Goal: Information Seeking & Learning: Learn about a topic

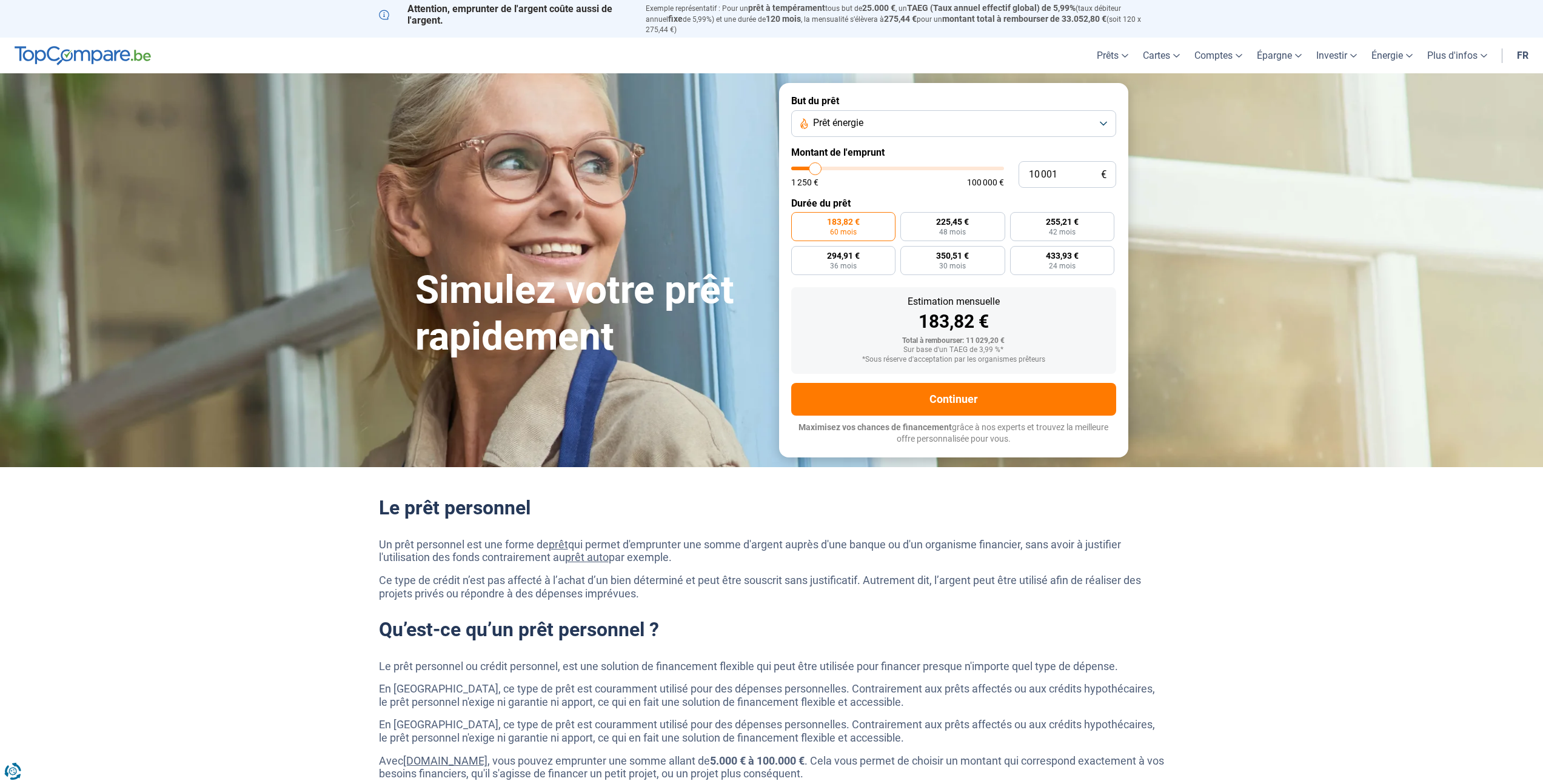
click at [913, 120] on button "Prêt énergie" at bounding box center [953, 123] width 325 height 26
click at [869, 121] on button "Prêt énergie" at bounding box center [953, 123] width 325 height 26
click at [850, 224] on span "Prêt travaux" at bounding box center [840, 228] width 51 height 14
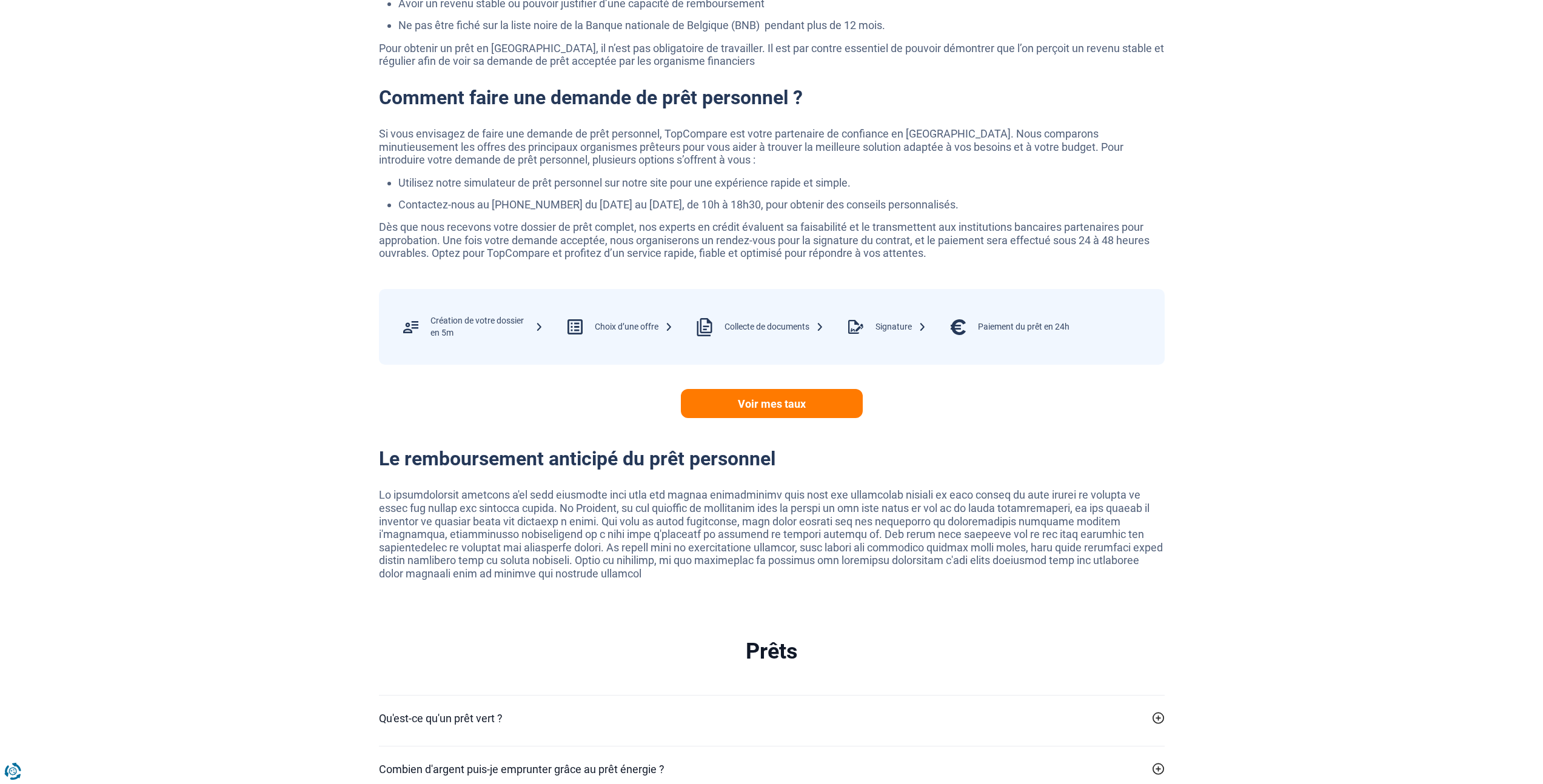
scroll to position [2326, 0]
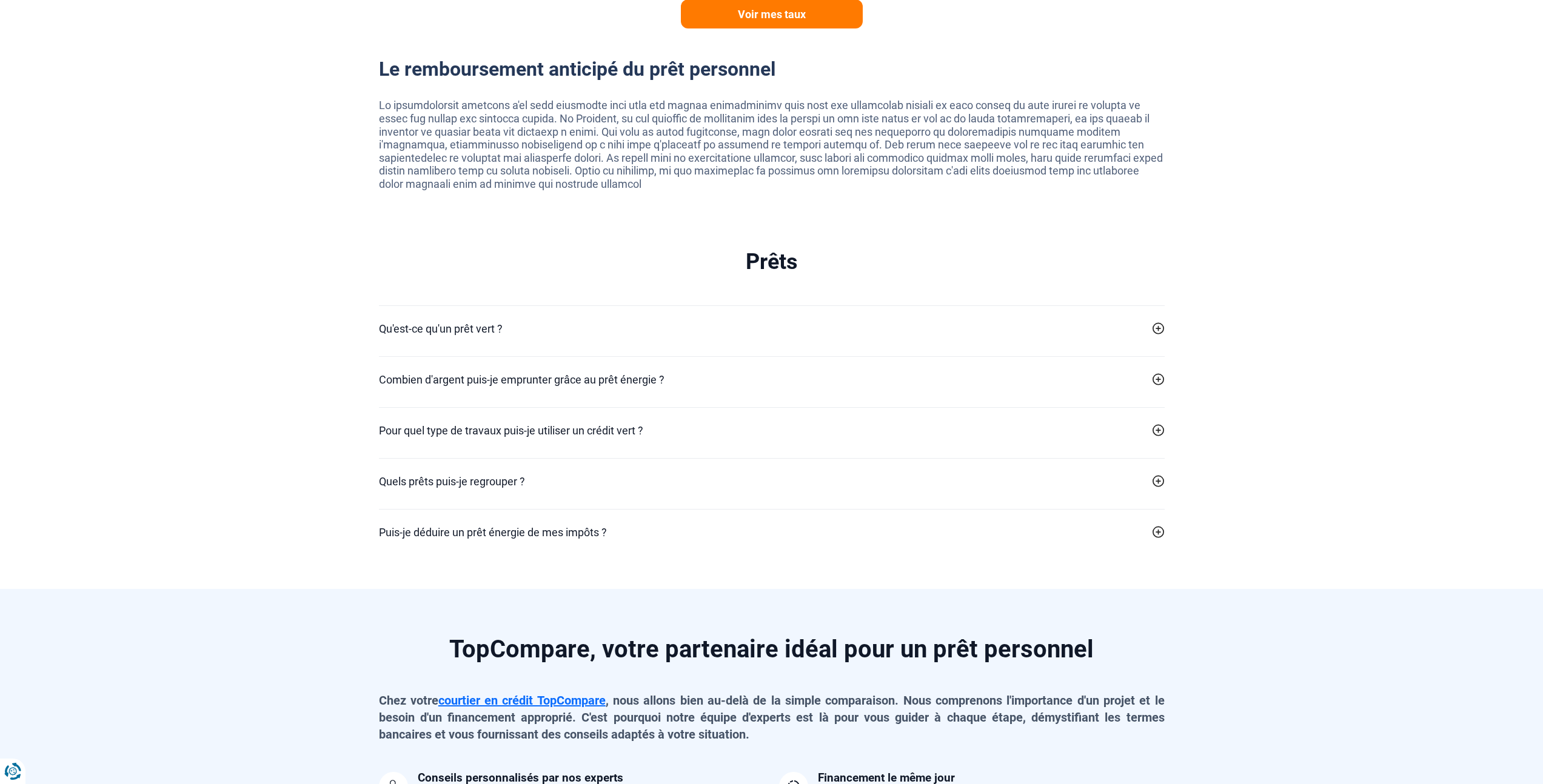
click at [640, 330] on div "Qu'est-ce qu'un prêt vert ? Les prêts énergie, également appelés prêts verts, s…" at bounding box center [772, 330] width 786 height 51
click at [527, 321] on link "Qu'est-ce qu'un prêt vert ?" at bounding box center [772, 329] width 786 height 16
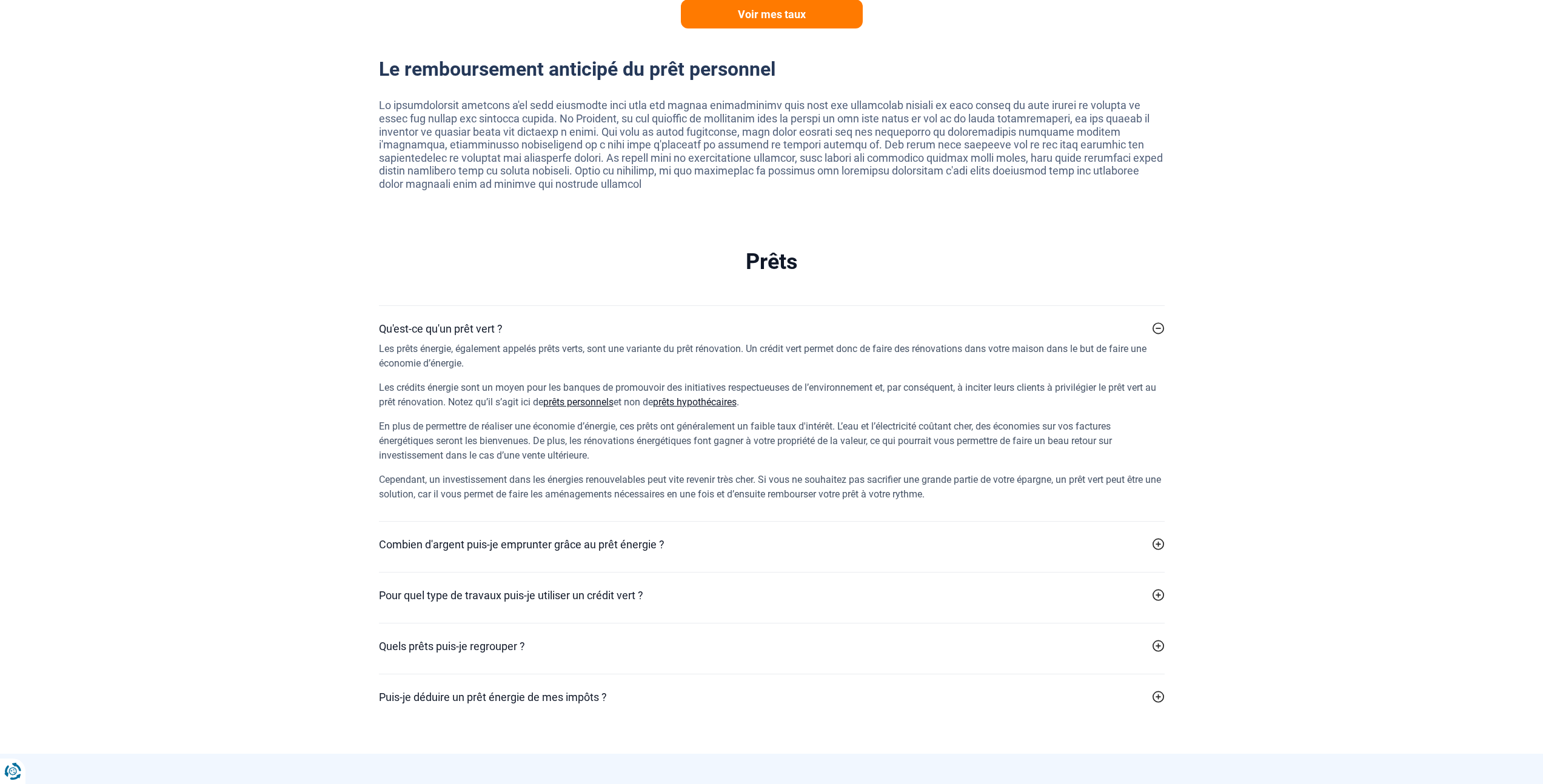
click at [548, 536] on h2 "Combien d'argent puis-je emprunter grâce au prêt énergie ?" at bounding box center [521, 544] width 286 height 16
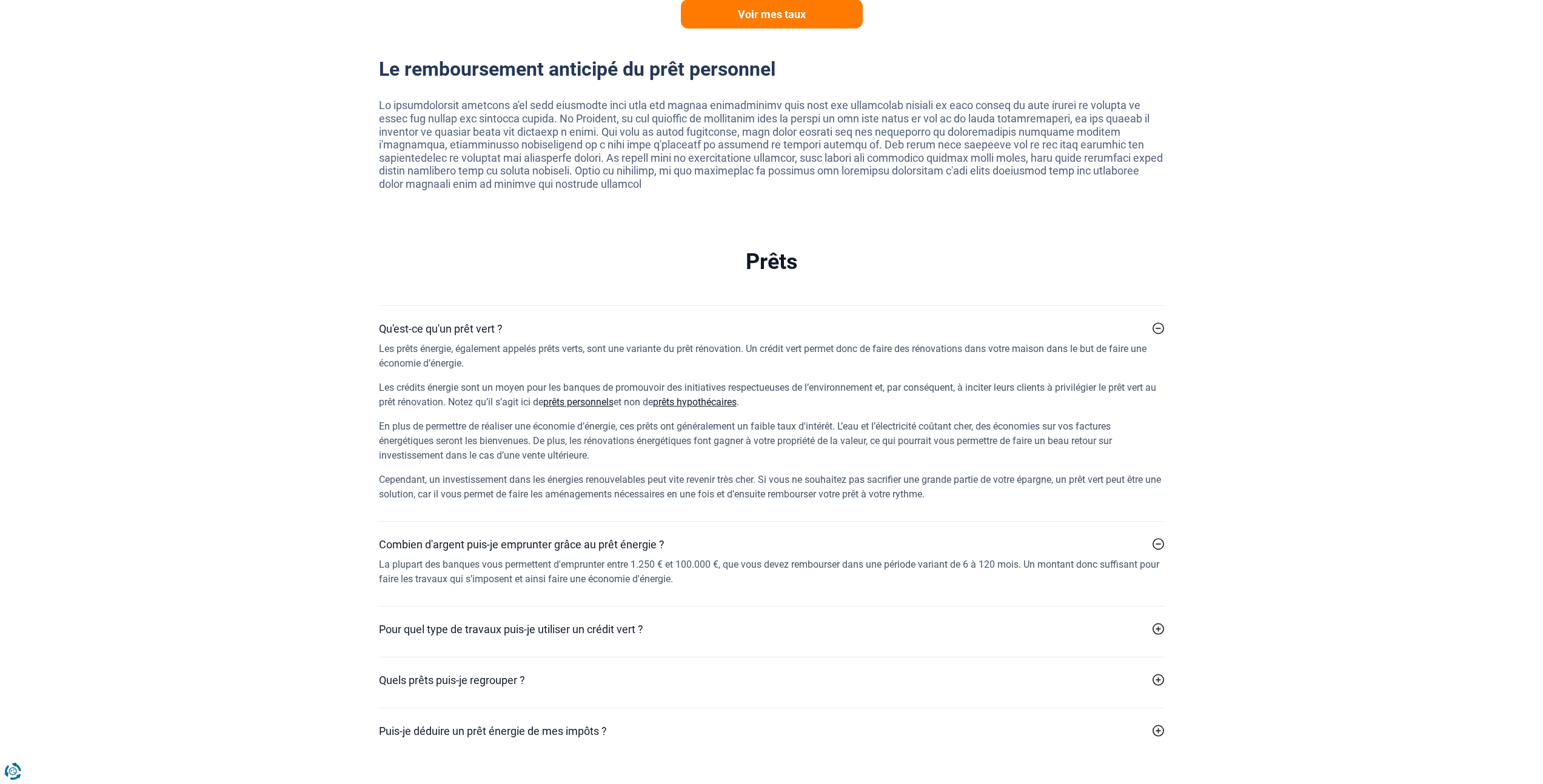
click at [541, 608] on div "Pour quel type de travaux puis-je utiliser un crédit vert ? Un crédit énergie s…" at bounding box center [772, 631] width 786 height 51
click at [544, 621] on h2 "Pour quel type de travaux puis-je utiliser un crédit vert ?" at bounding box center [511, 629] width 265 height 16
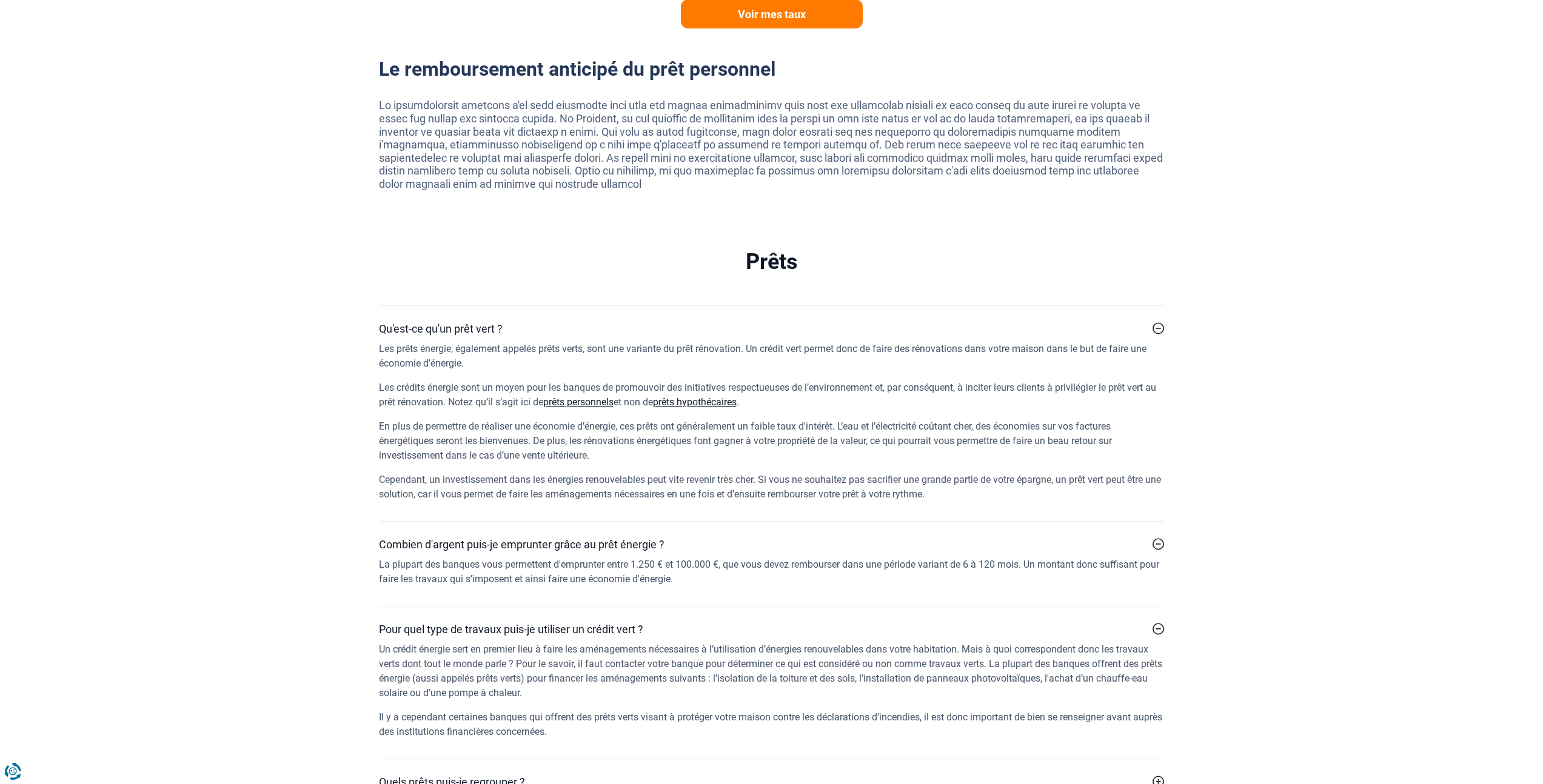
click at [801, 664] on p "Un crédit énergie sert en premier lieu à faire les aménagements nécessaires à l…" at bounding box center [772, 671] width 786 height 59
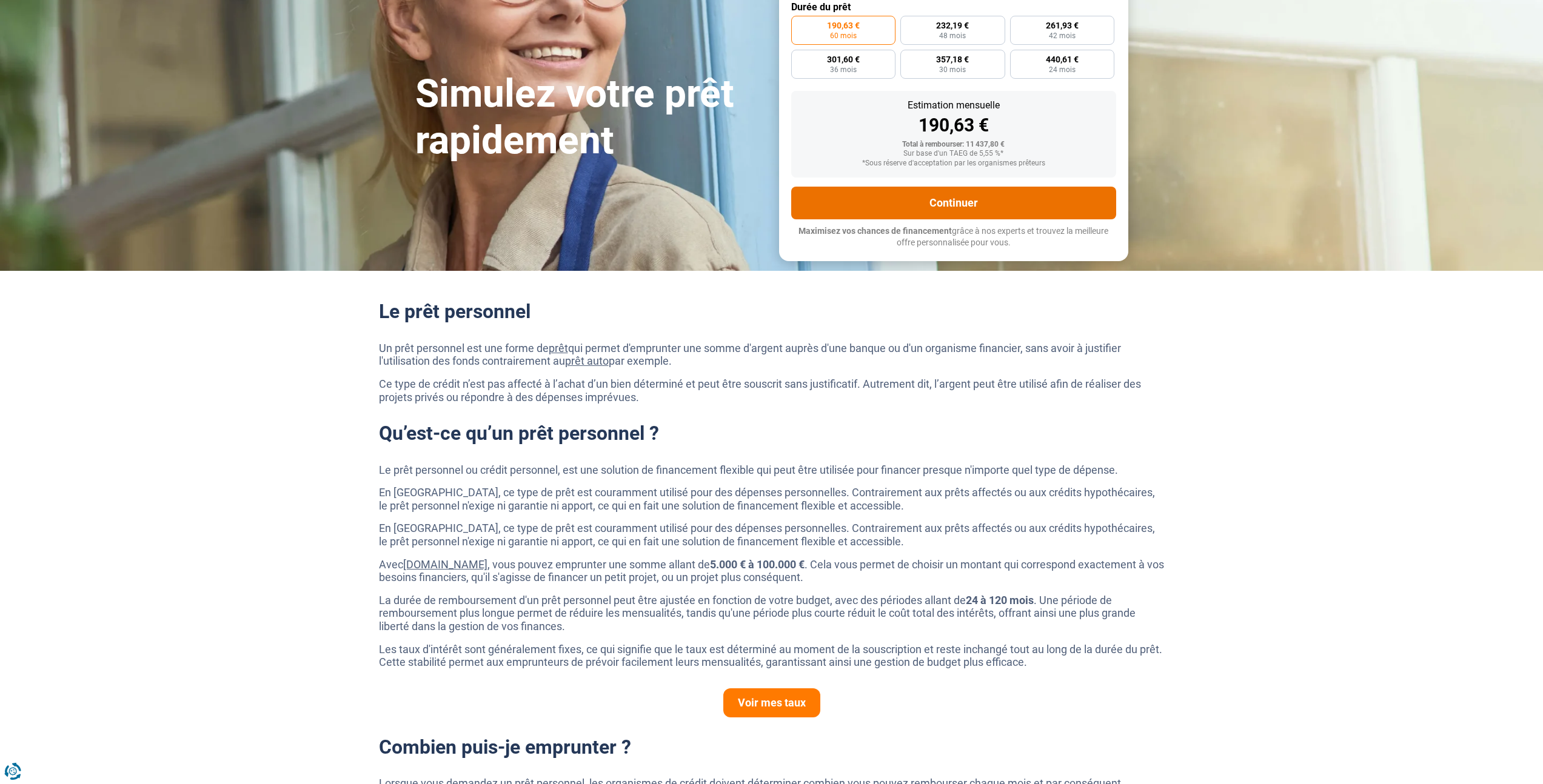
scroll to position [0, 0]
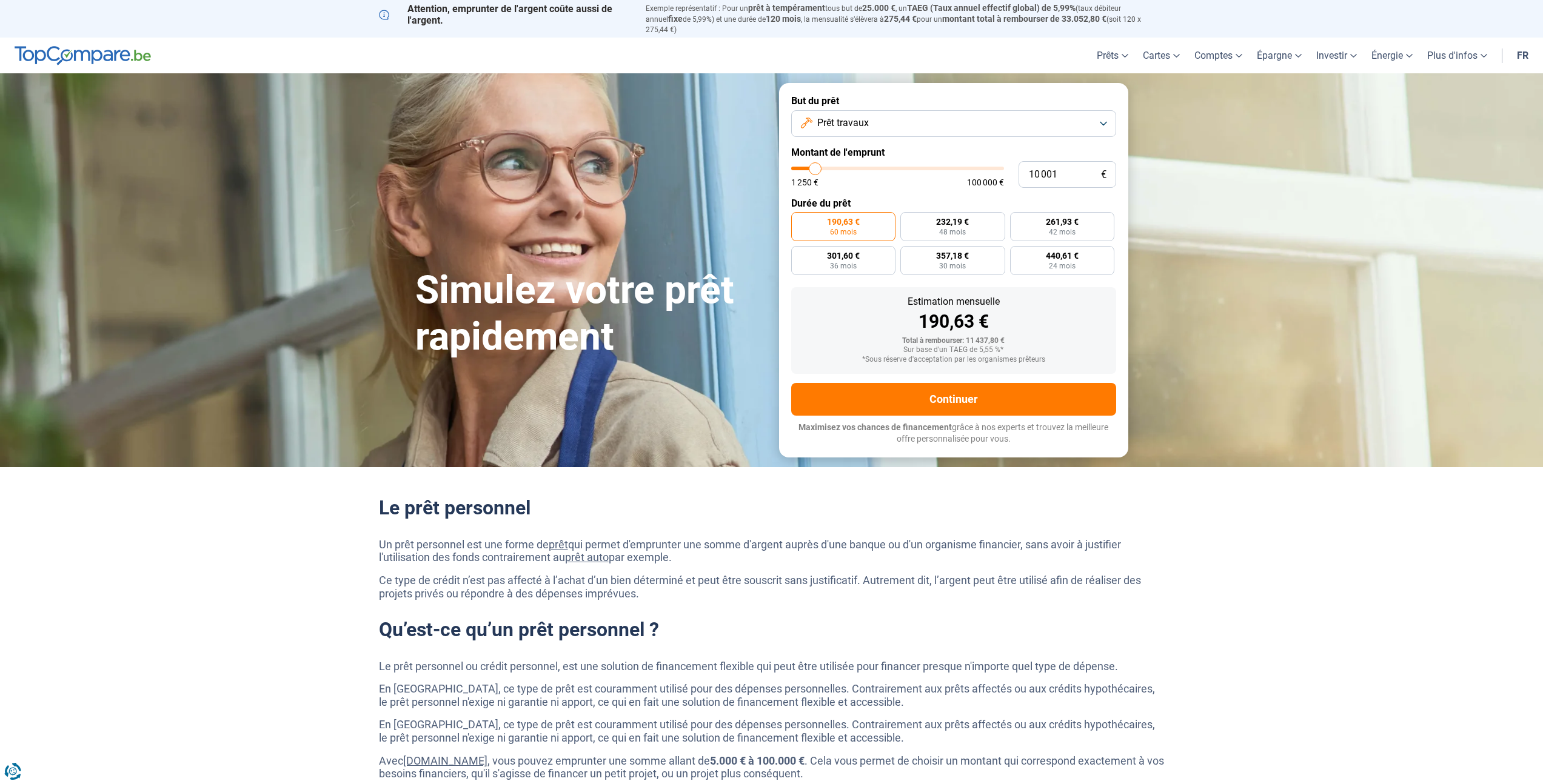
click at [826, 133] on form "But du prêt Prêt travaux Montant de l'emprunt 10 001 € 1 250 € 100 000 € Durée …" at bounding box center [953, 270] width 349 height 374
click at [828, 127] on button "Prêt travaux" at bounding box center [953, 123] width 325 height 26
click at [832, 248] on span "Prêt énergie" at bounding box center [836, 254] width 51 height 14
click at [1038, 168] on input "10 001" at bounding box center [1067, 174] width 98 height 26
type input "1"
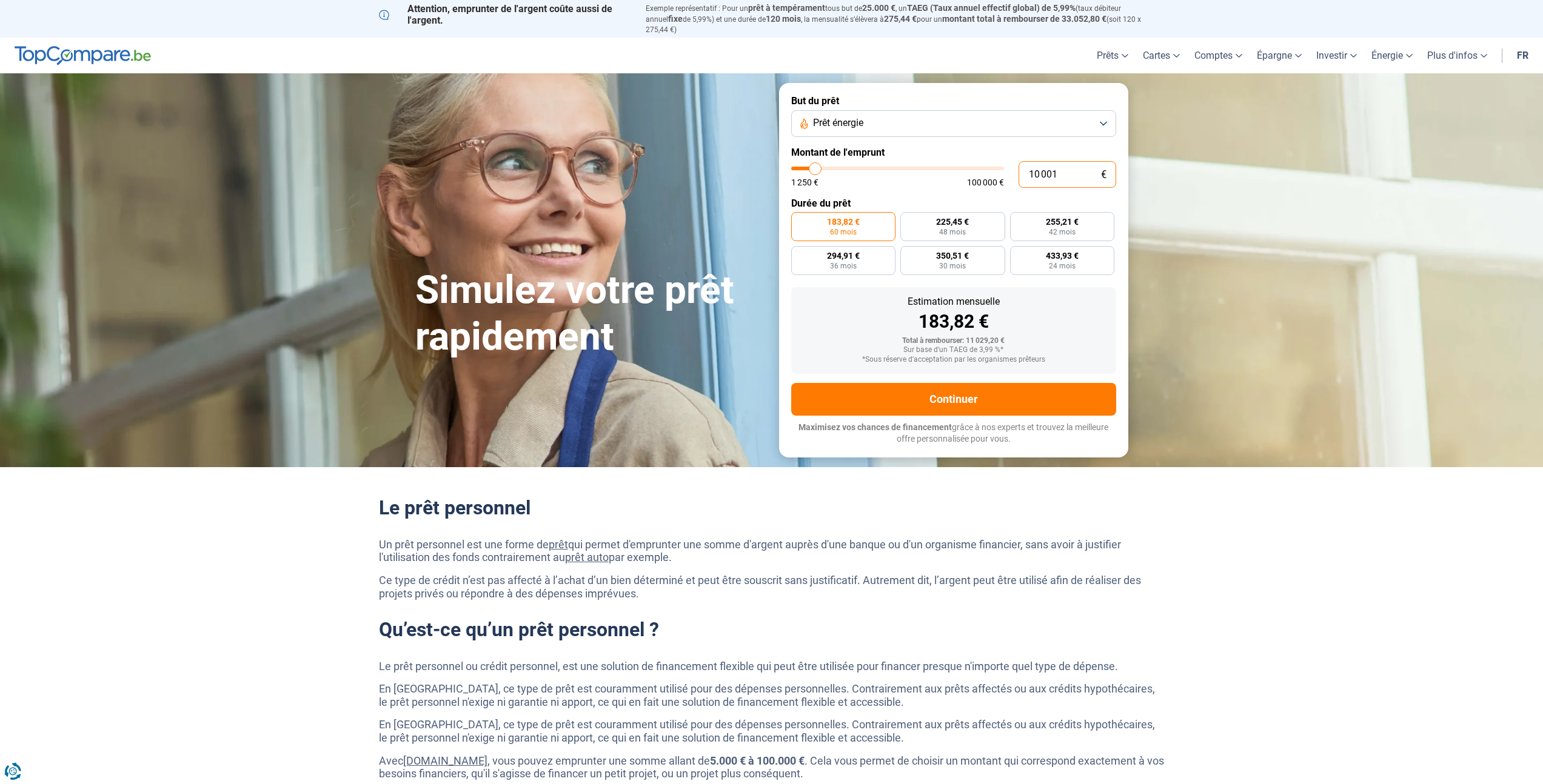
type input "1250"
type input "12"
type input "1250"
type input "1 250"
type input "1250"
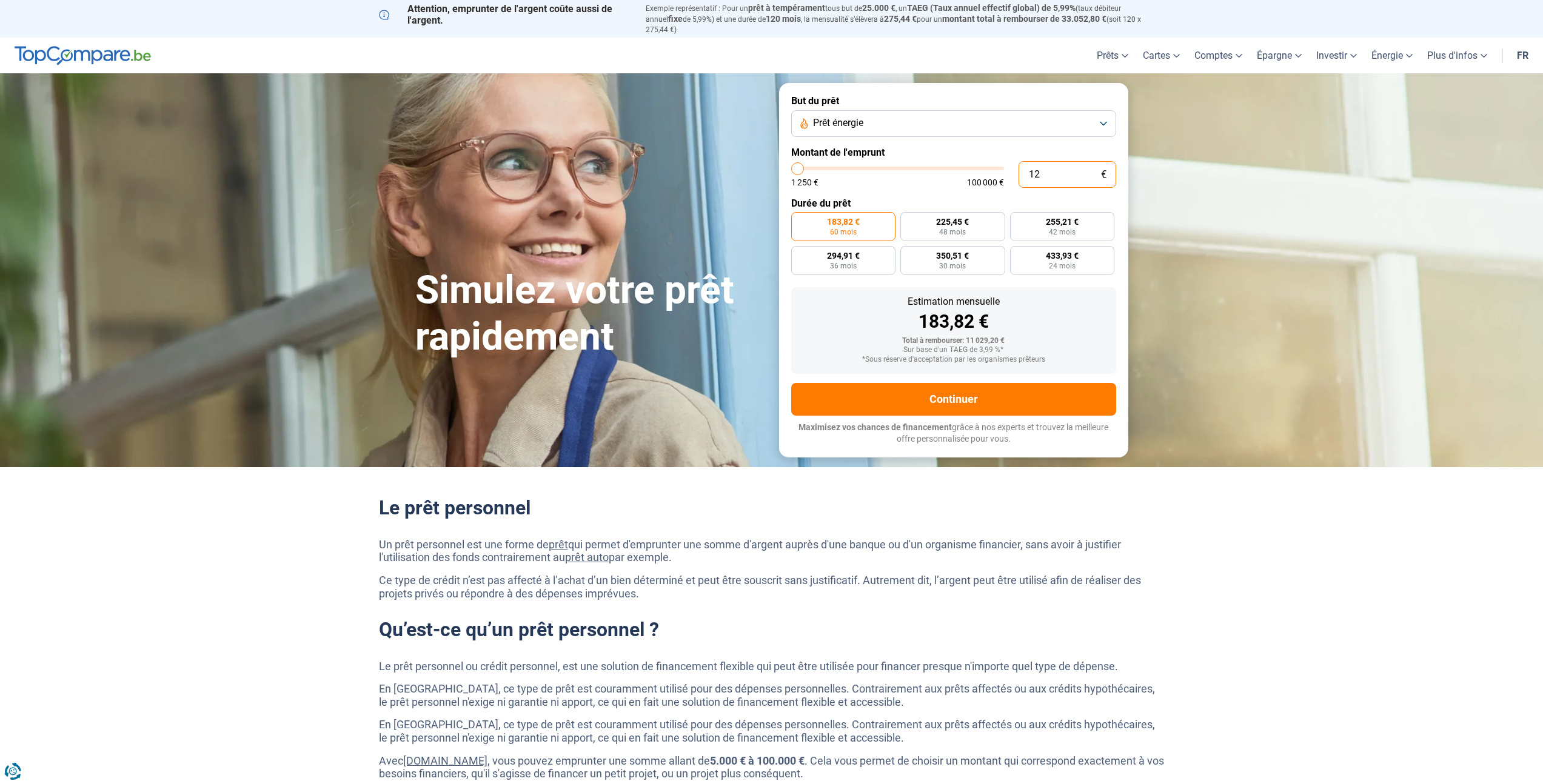
radio input "true"
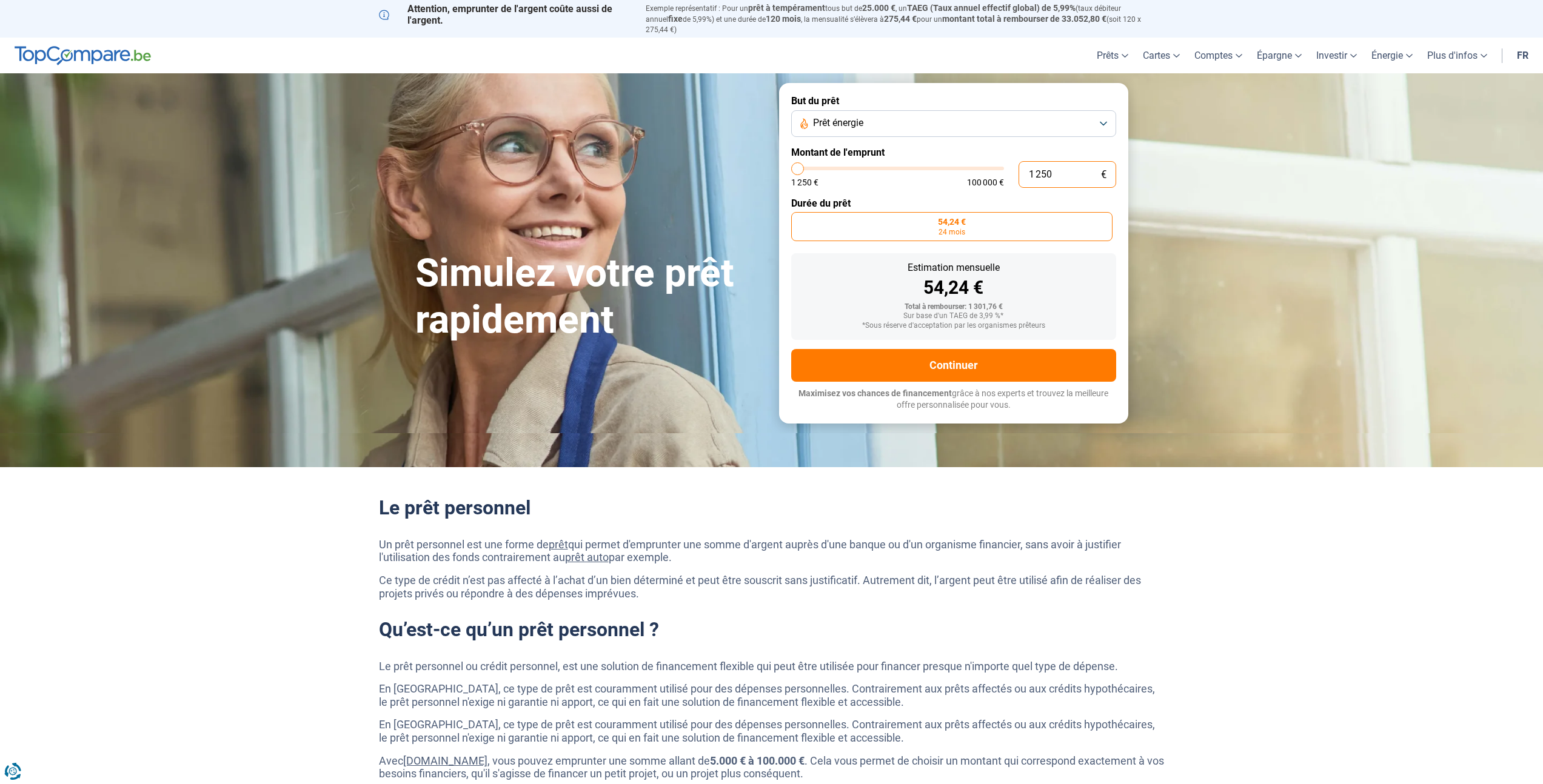
type input "125"
type input "1250"
type input "12"
type input "1250"
type input "126"
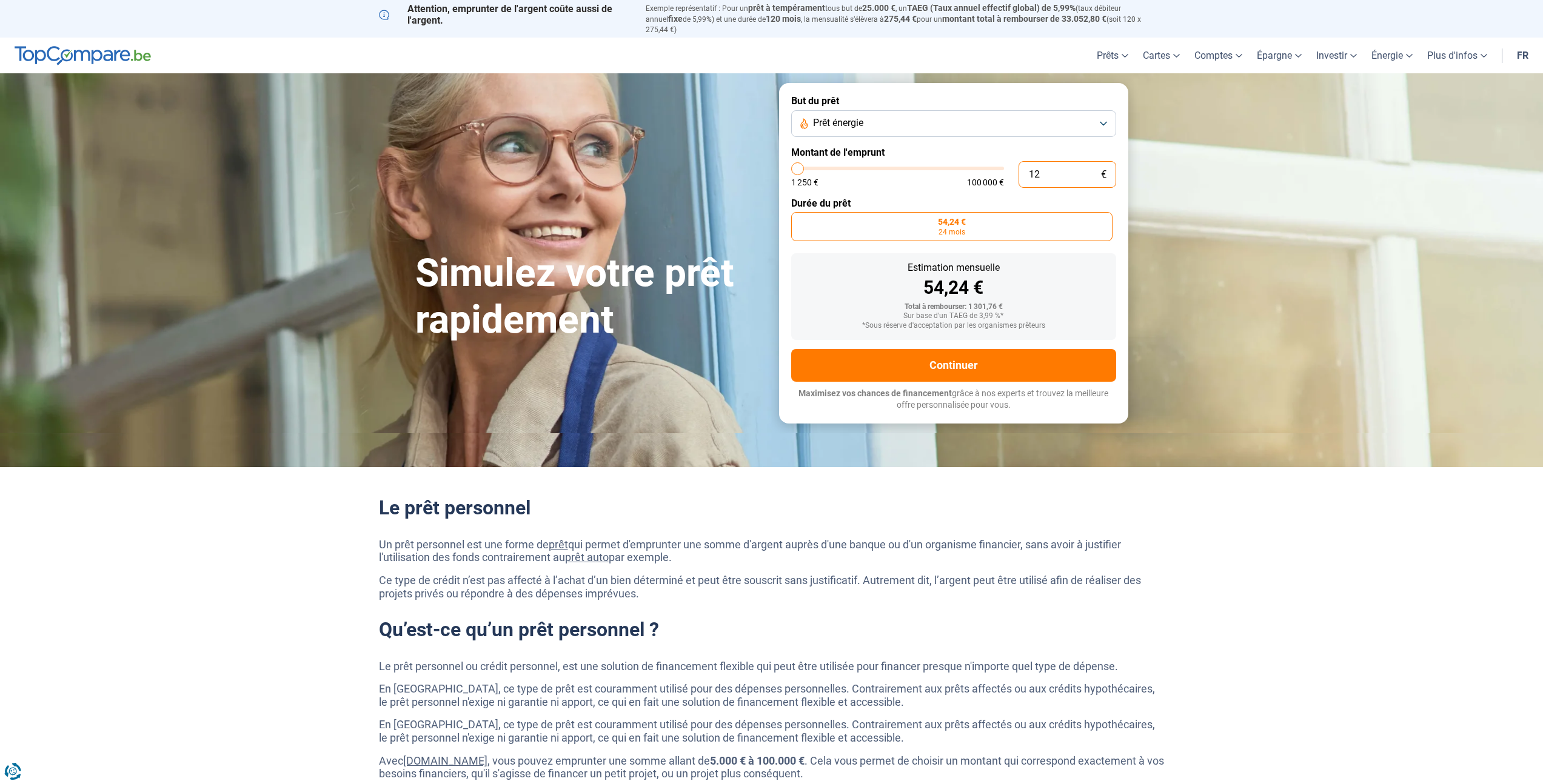
type input "1250"
type input "1 268"
type input "1250"
type input "12 685"
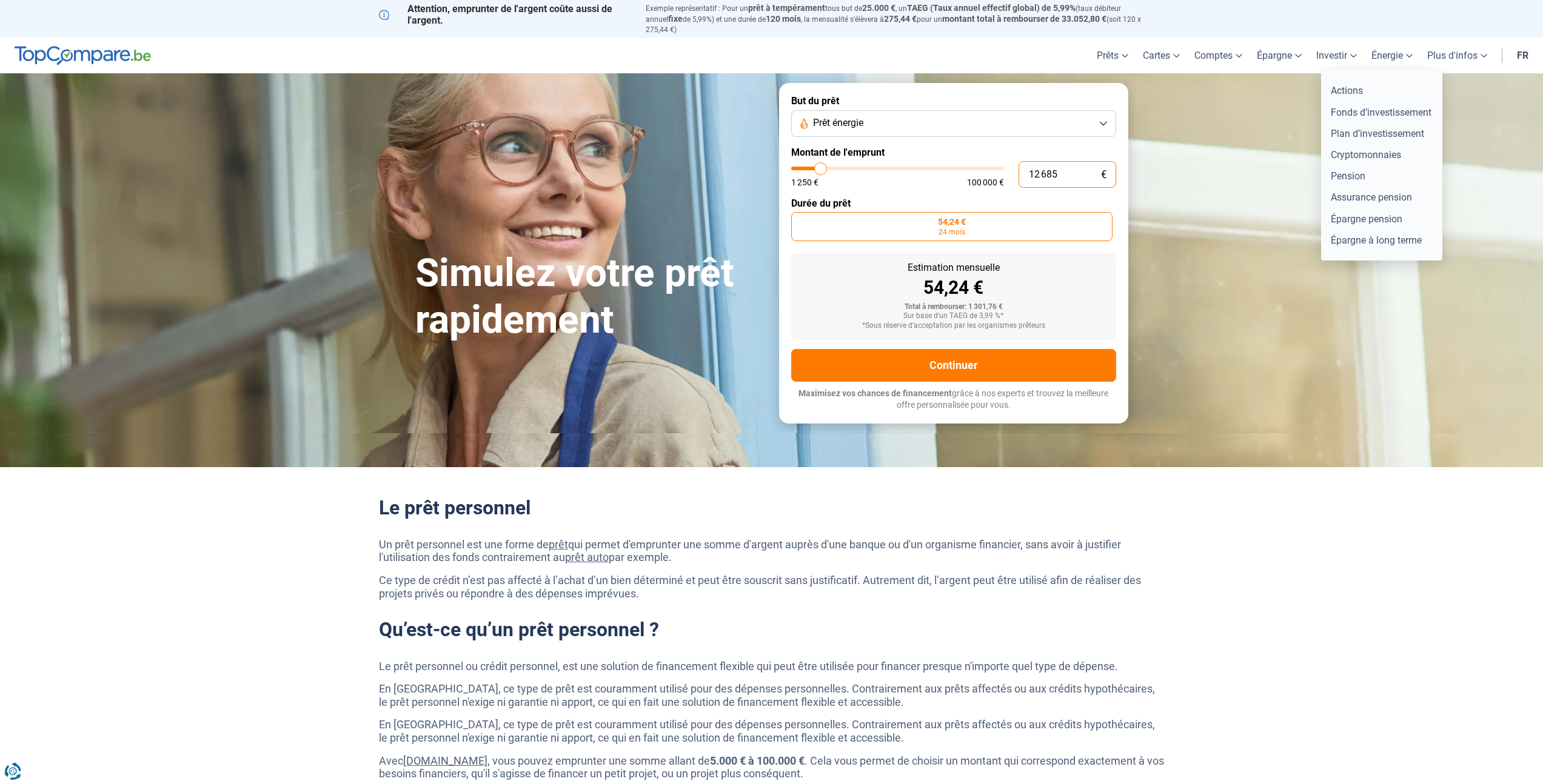
type input "12750"
radio input "false"
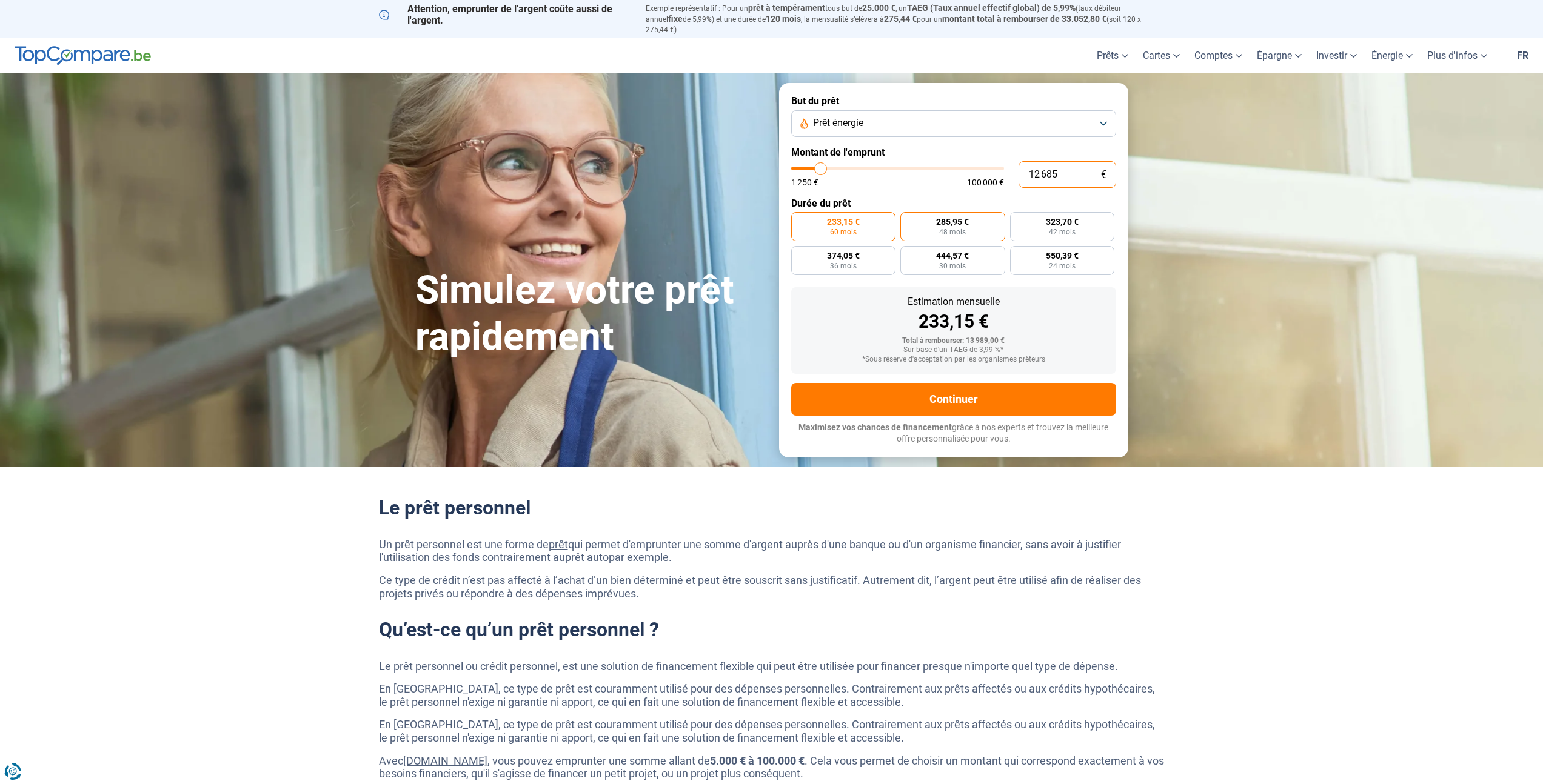
type input "12 685"
click at [962, 218] on label "285,95 € 48 mois" at bounding box center [953, 227] width 105 height 29
click at [908, 218] on input "285,95 € 48 mois" at bounding box center [905, 216] width 8 height 8
radio input "true"
click at [846, 228] on span "60 mois" at bounding box center [843, 232] width 26 height 7
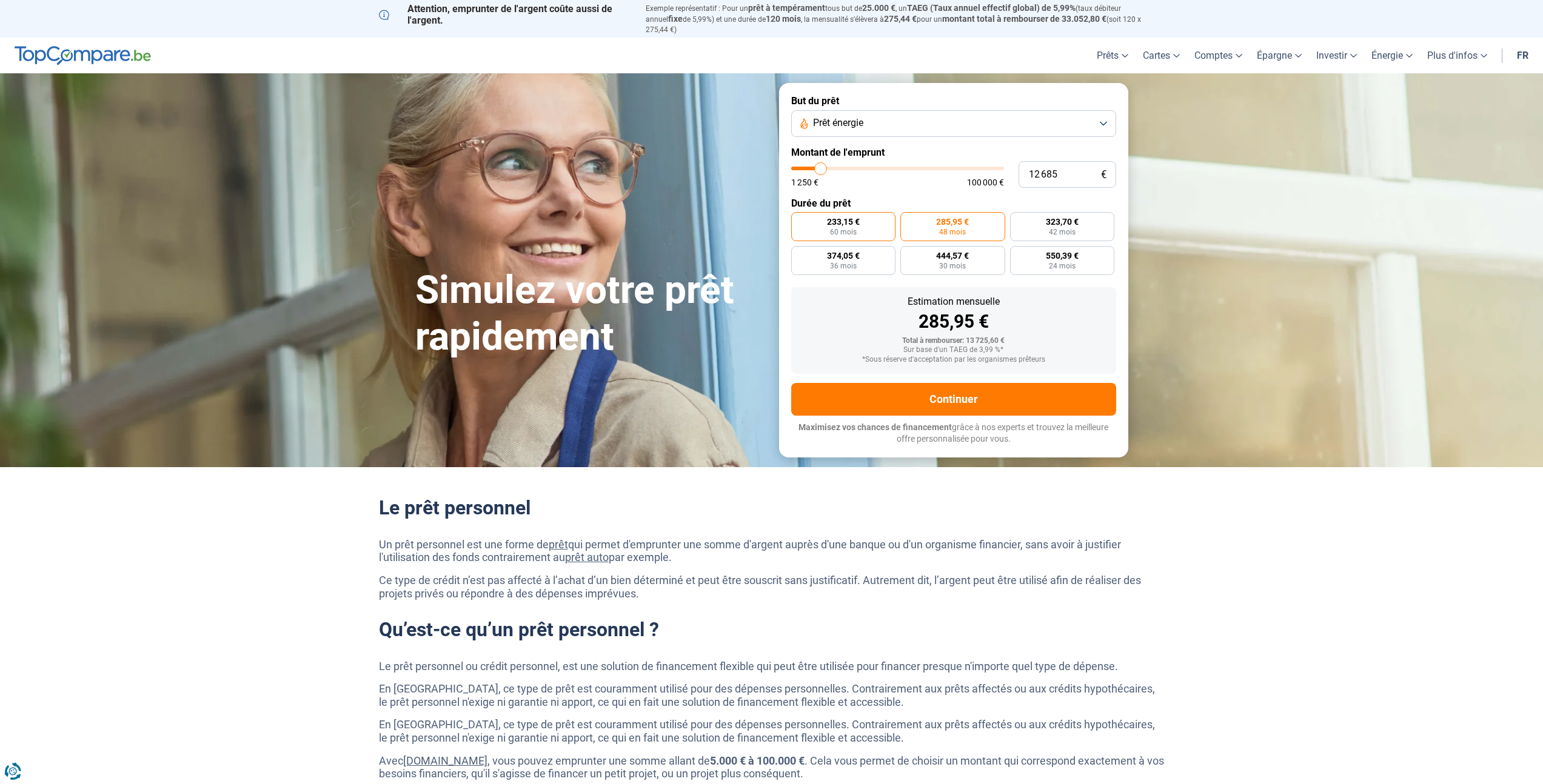
click at [799, 220] on input "233,15 € 60 mois" at bounding box center [795, 216] width 8 height 8
radio input "true"
click at [918, 222] on label "285,95 € 48 mois" at bounding box center [953, 227] width 105 height 29
click at [908, 220] on input "285,95 € 48 mois" at bounding box center [905, 216] width 8 height 8
radio input "true"
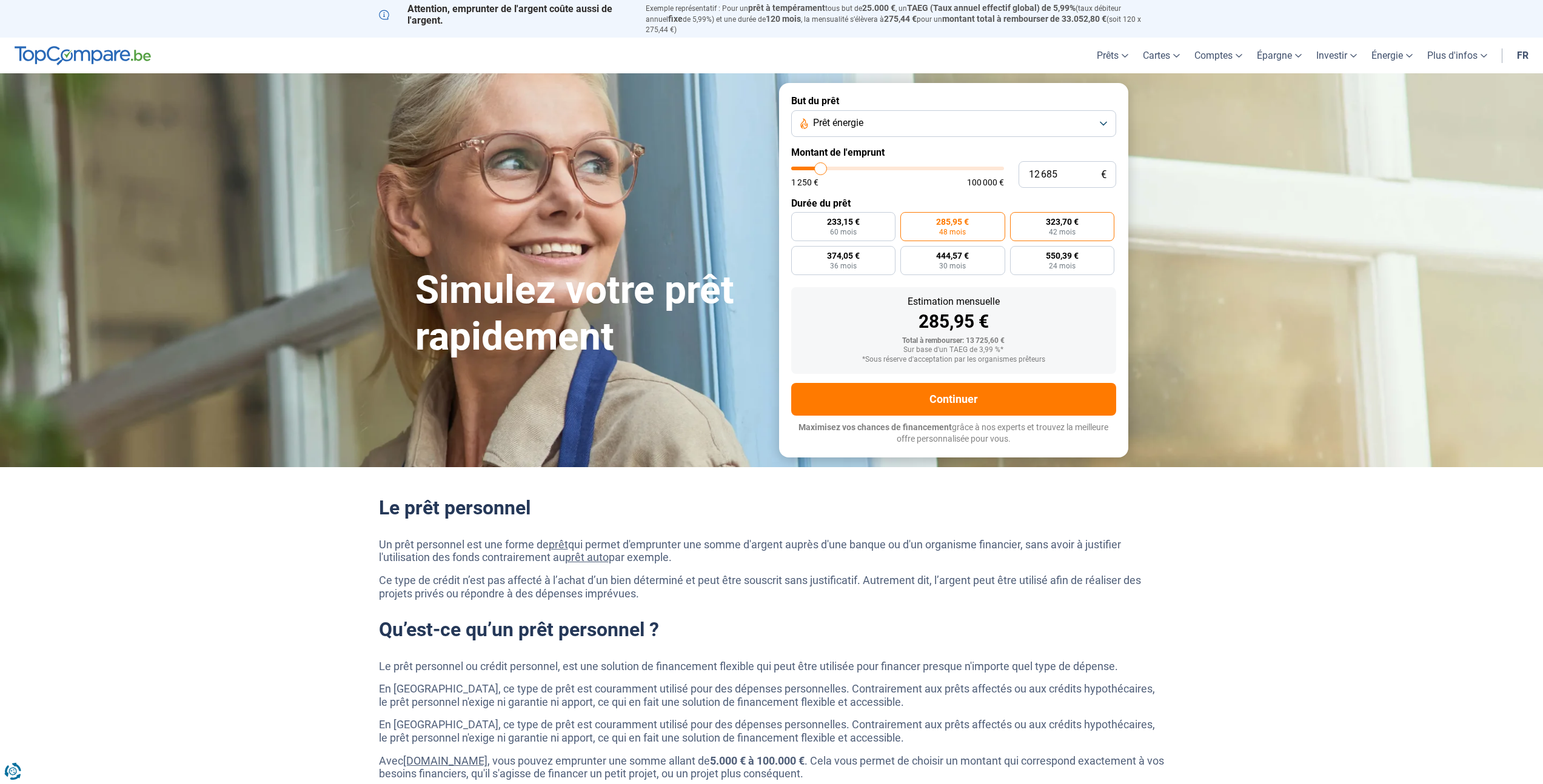
click at [1079, 212] on label "323,70 € 42 mois" at bounding box center [1062, 227] width 105 height 29
click at [1018, 212] on input "323,70 € 42 mois" at bounding box center [1014, 216] width 8 height 8
radio input "true"
